Goal: Task Accomplishment & Management: Manage account settings

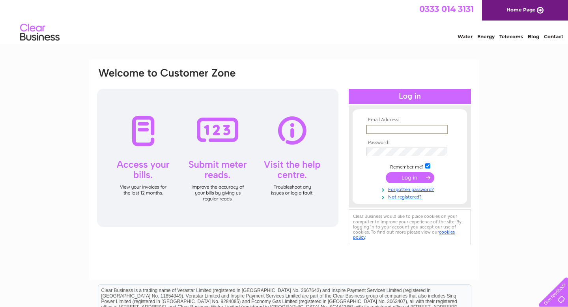
click at [425, 129] on input "text" at bounding box center [407, 129] width 82 height 9
type input "gallusalice1@gmail.com"
click at [412, 179] on input "submit" at bounding box center [410, 176] width 49 height 11
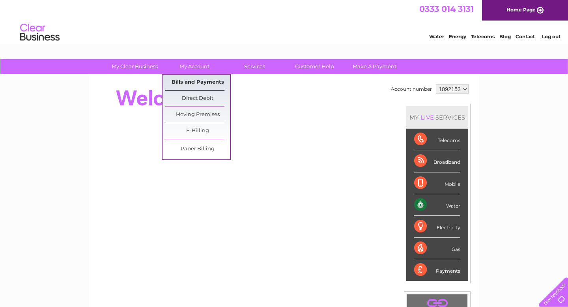
click at [200, 82] on link "Bills and Payments" at bounding box center [197, 83] width 65 height 16
click at [200, 83] on link "Bills and Payments" at bounding box center [197, 83] width 65 height 16
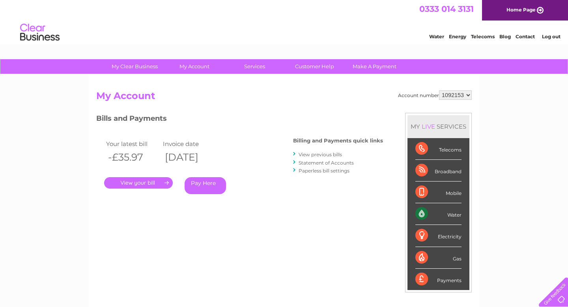
click at [154, 183] on link "." at bounding box center [138, 182] width 69 height 11
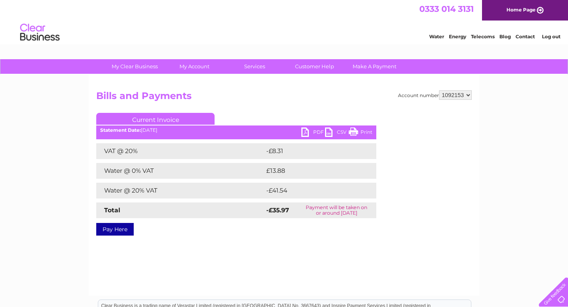
click at [370, 131] on link "Print" at bounding box center [361, 132] width 24 height 11
